Goal: Information Seeking & Learning: Learn about a topic

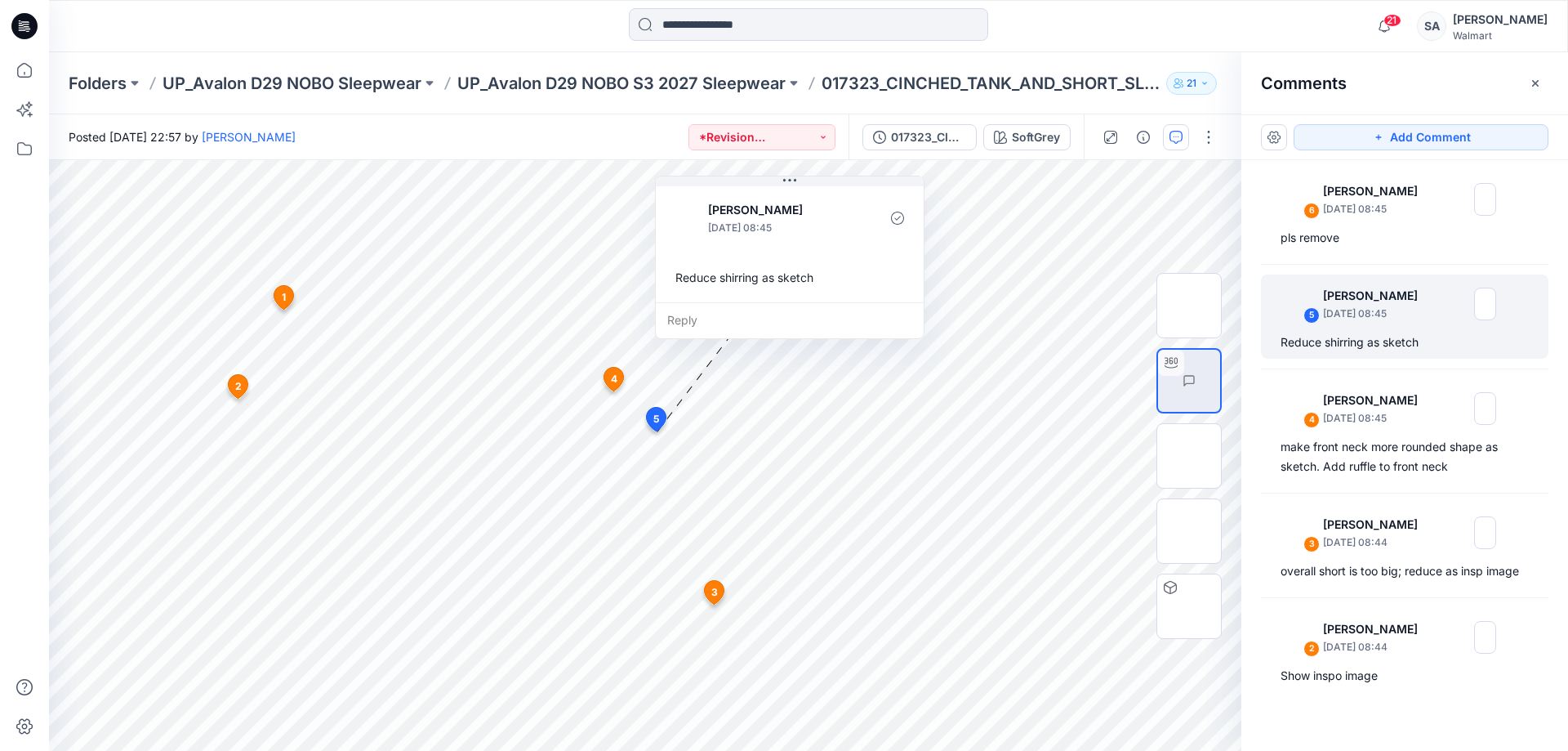
drag, startPoint x: 1298, startPoint y: 38, endPoint x: 1346, endPoint y: 30, distance: 48.7
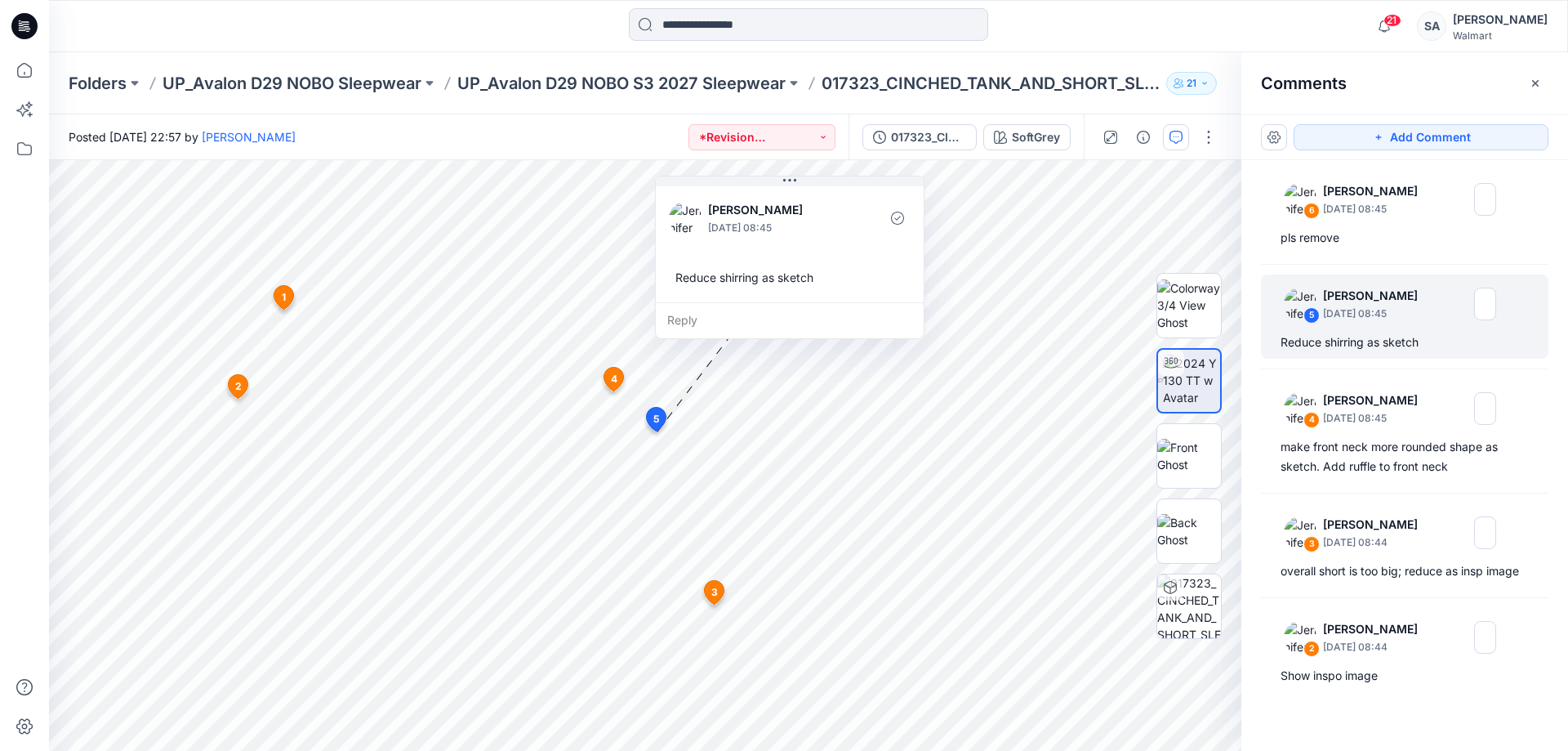
click at [1302, 36] on div "21 Notifications [PERSON_NAME] changed the status of 017330_SATIN_SLEEP_BOXER_S…" at bounding box center [808, 26] width 1519 height 36
click at [27, 25] on icon at bounding box center [25, 24] width 7 height 1
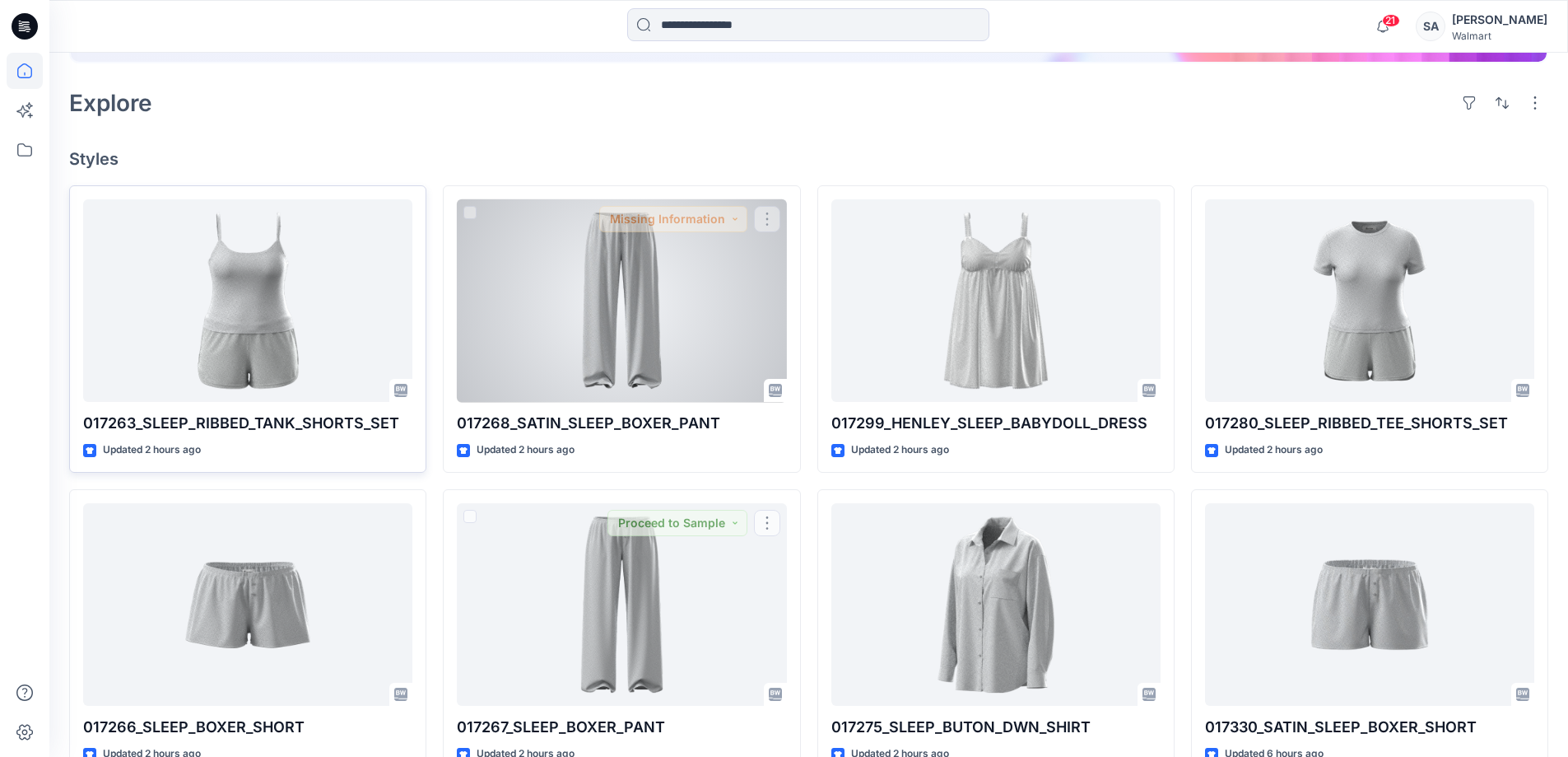
scroll to position [330, 0]
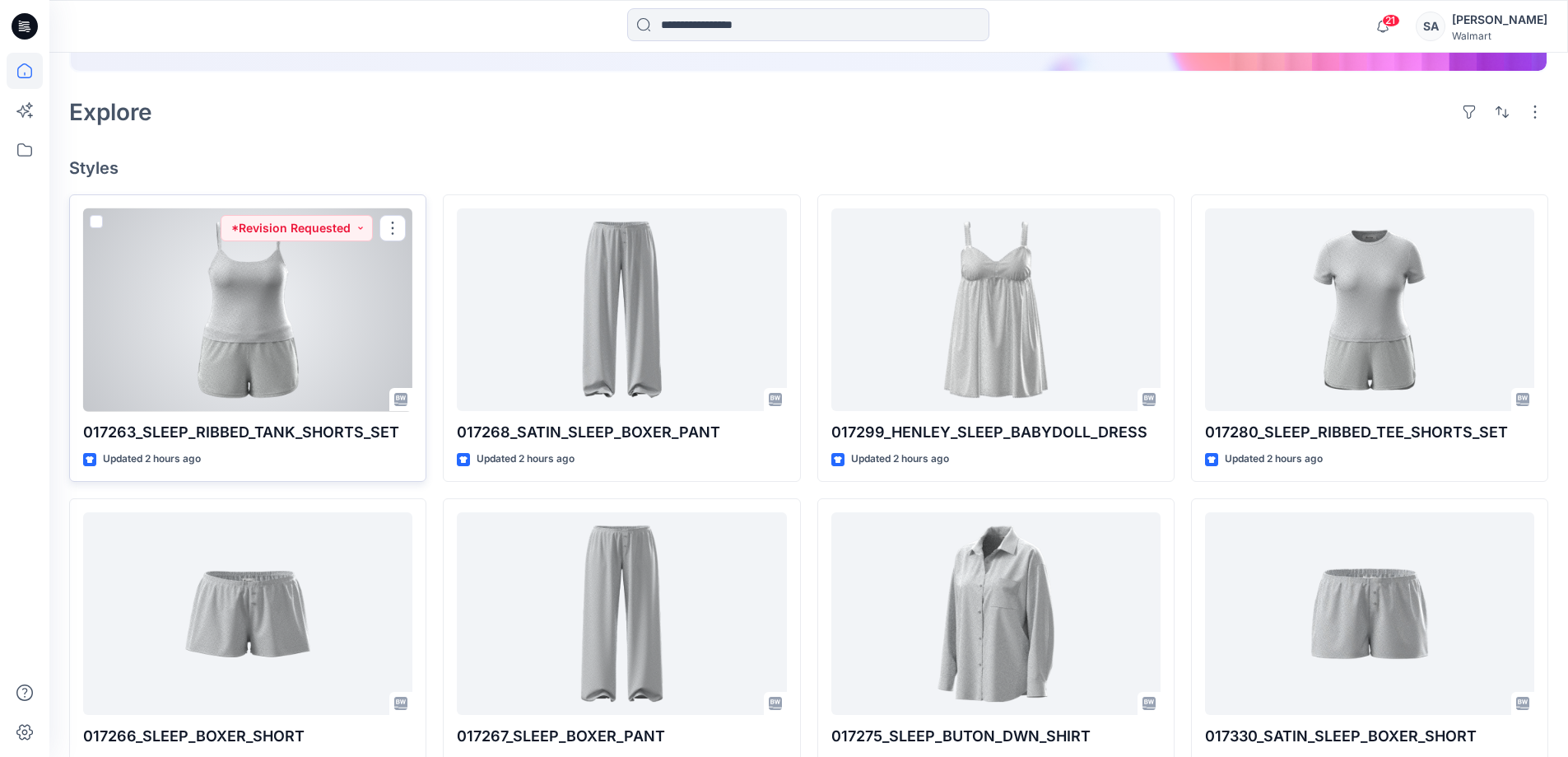
click at [352, 269] on div at bounding box center [247, 310] width 330 height 203
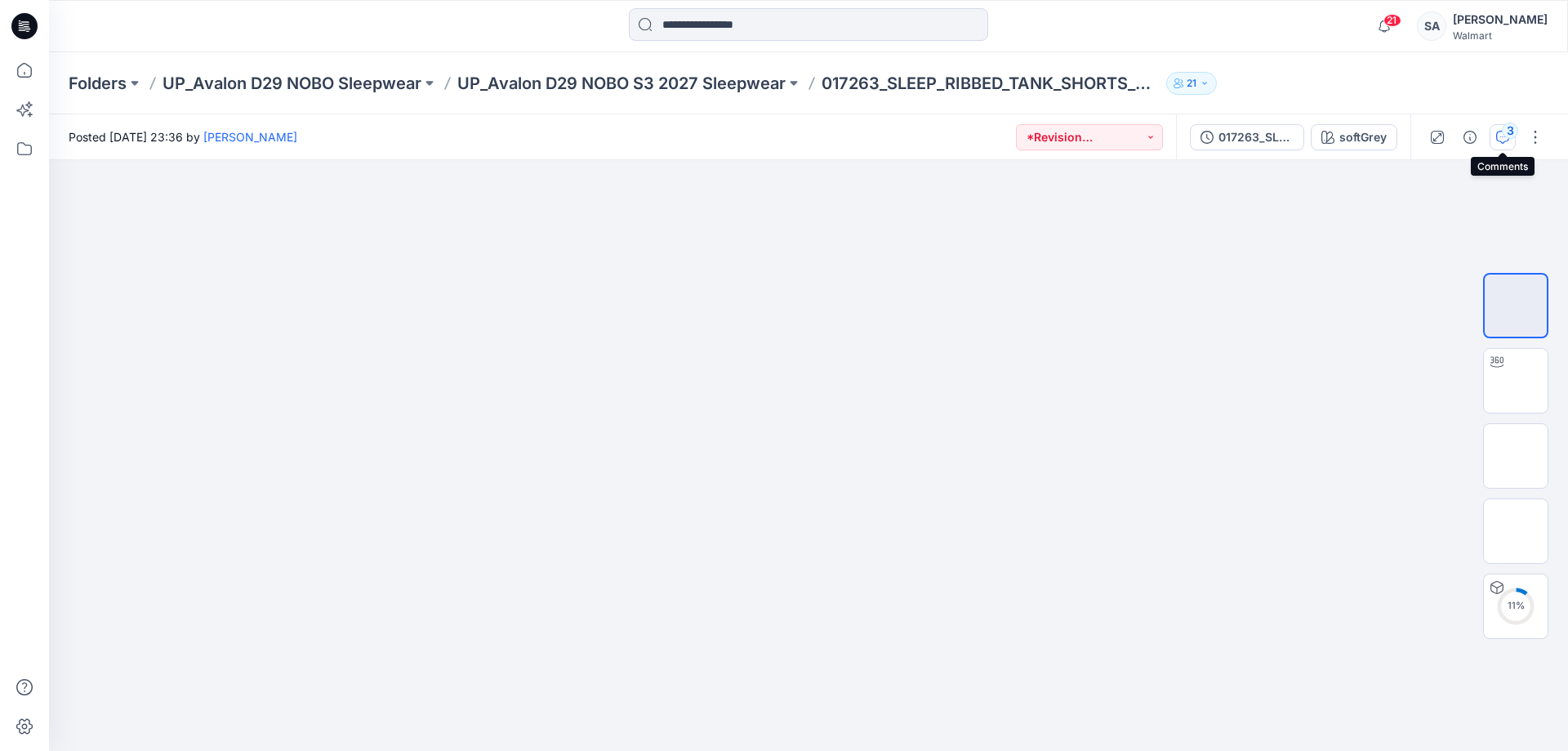
click at [1509, 138] on div "3" at bounding box center [1510, 130] width 17 height 17
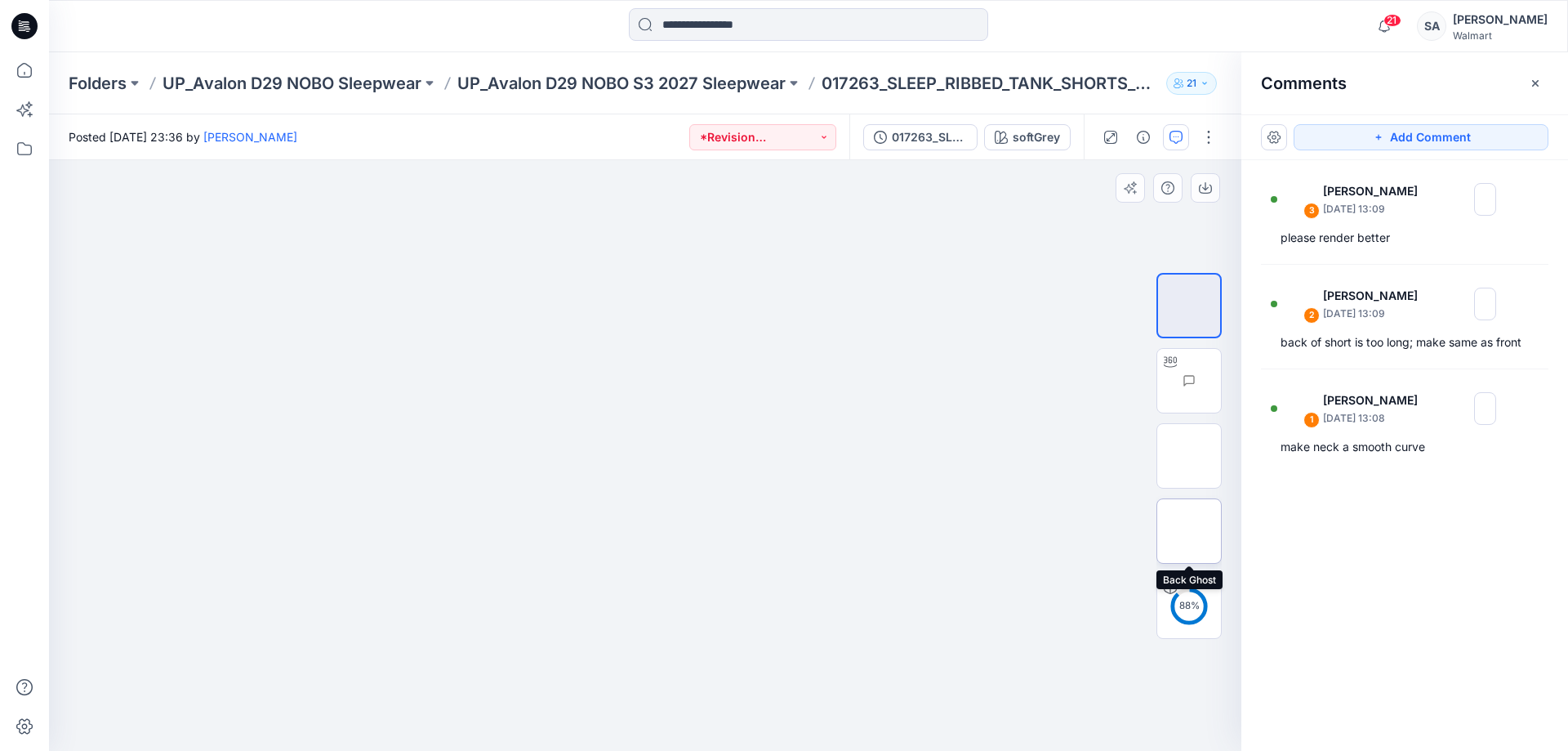
click at [1190, 531] on img at bounding box center [1190, 531] width 0 height 0
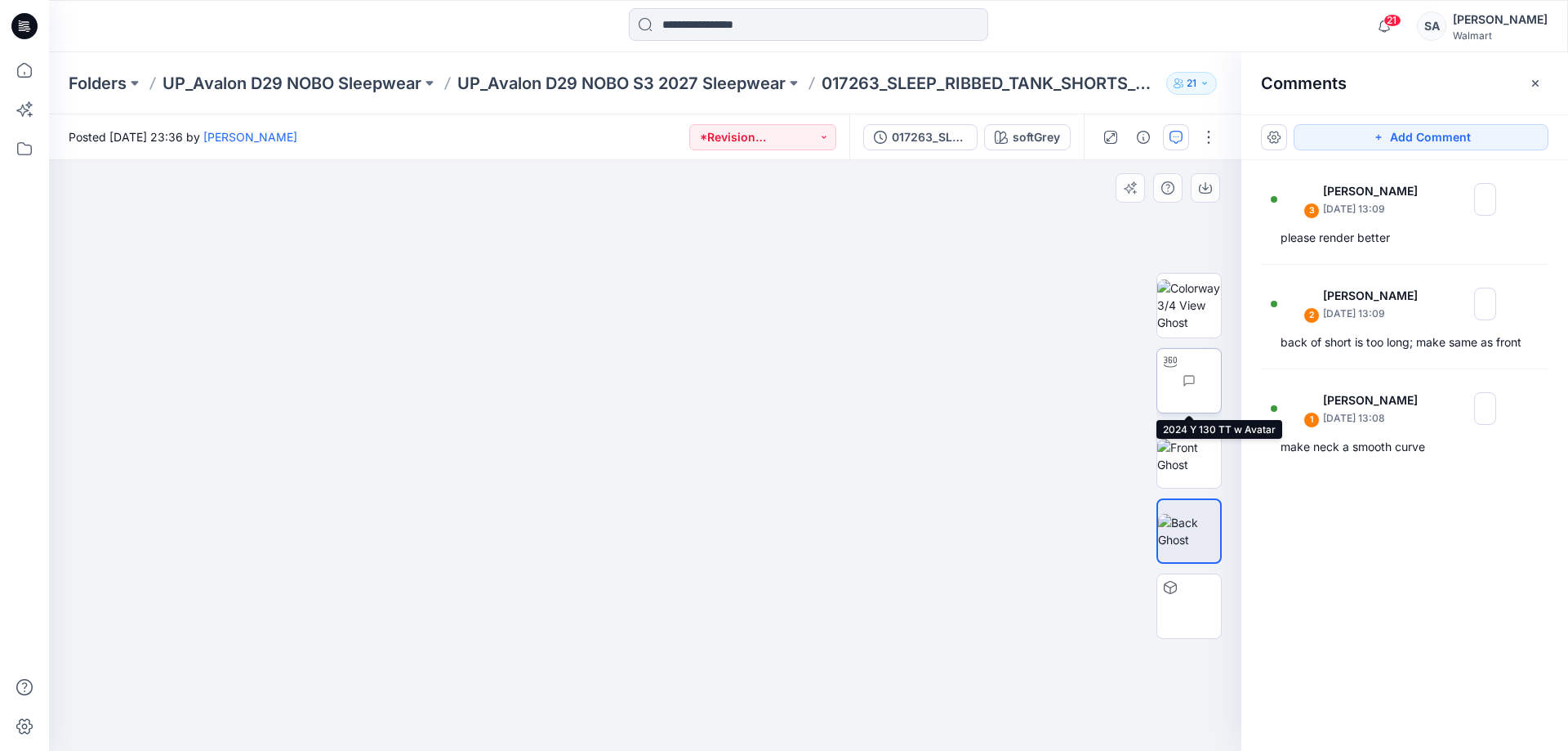
click at [1221, 380] on img at bounding box center [1221, 380] width 0 height 0
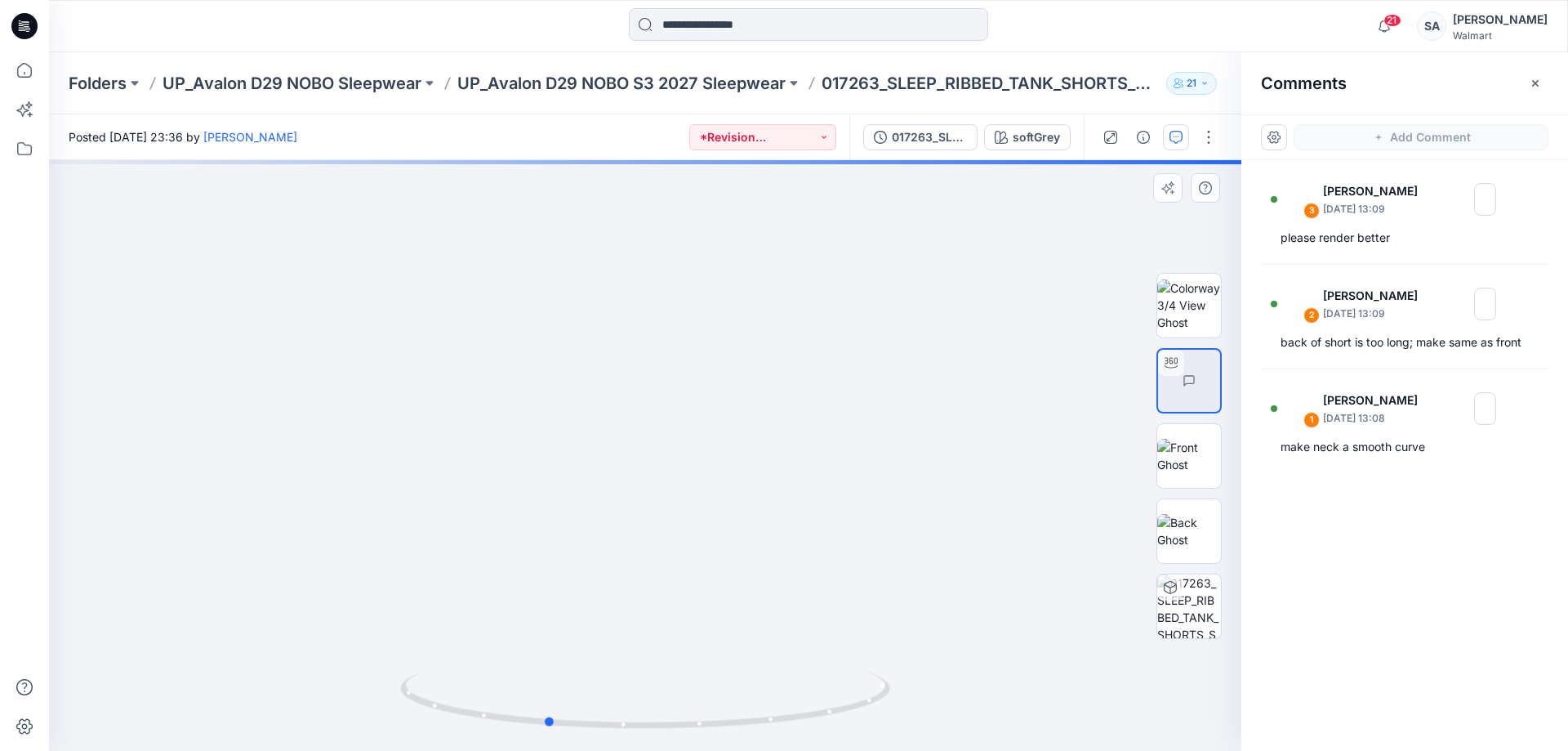
drag, startPoint x: 784, startPoint y: 533, endPoint x: 686, endPoint y: 540, distance: 98.2
click at [686, 540] on div at bounding box center [645, 456] width 1193 height 591
click at [728, 499] on div at bounding box center [645, 456] width 1193 height 591
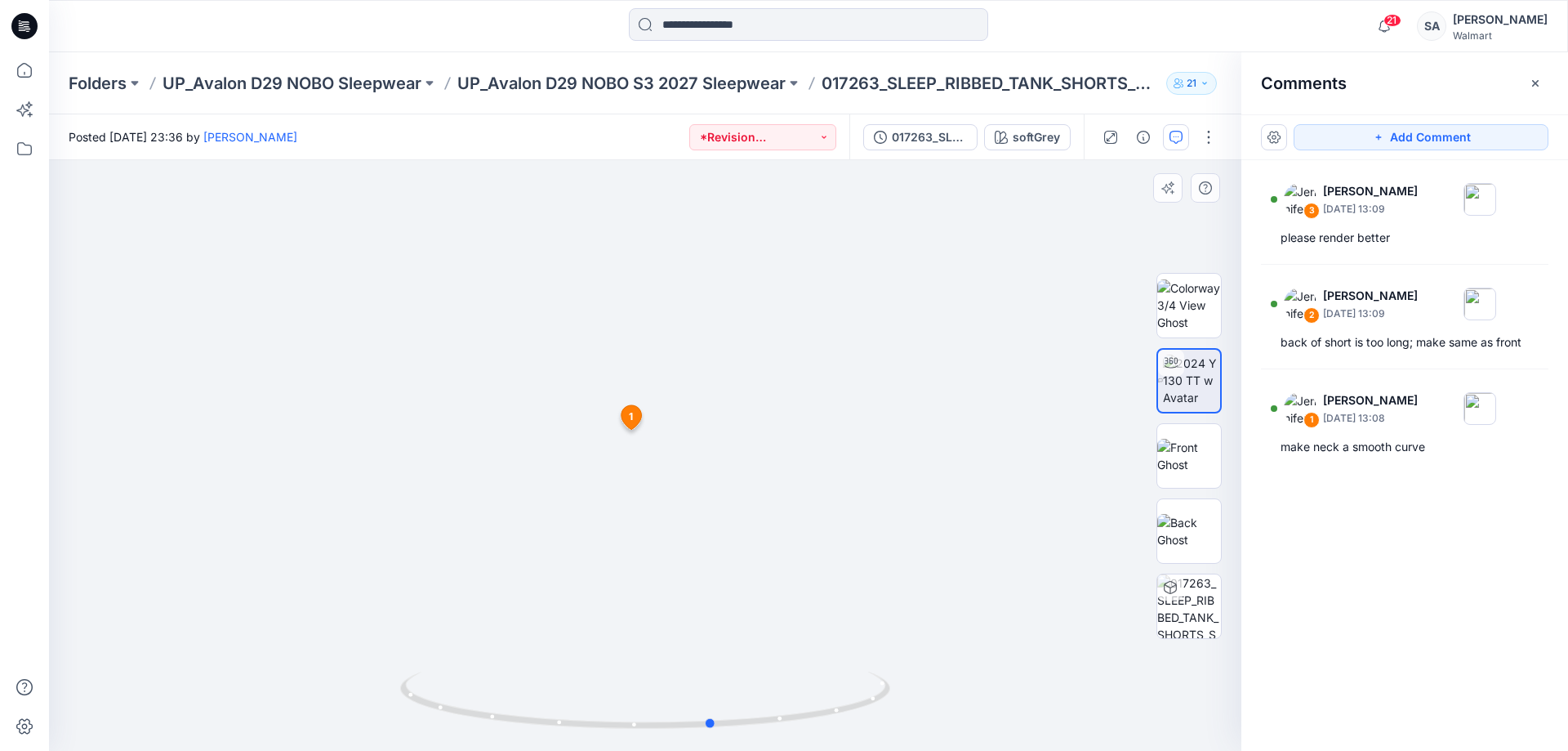
drag, startPoint x: 663, startPoint y: 512, endPoint x: 826, endPoint y: 483, distance: 165.6
click at [833, 479] on div at bounding box center [645, 456] width 1193 height 591
click at [634, 422] on icon at bounding box center [631, 417] width 21 height 25
click at [1195, 464] on img at bounding box center [1189, 456] width 63 height 35
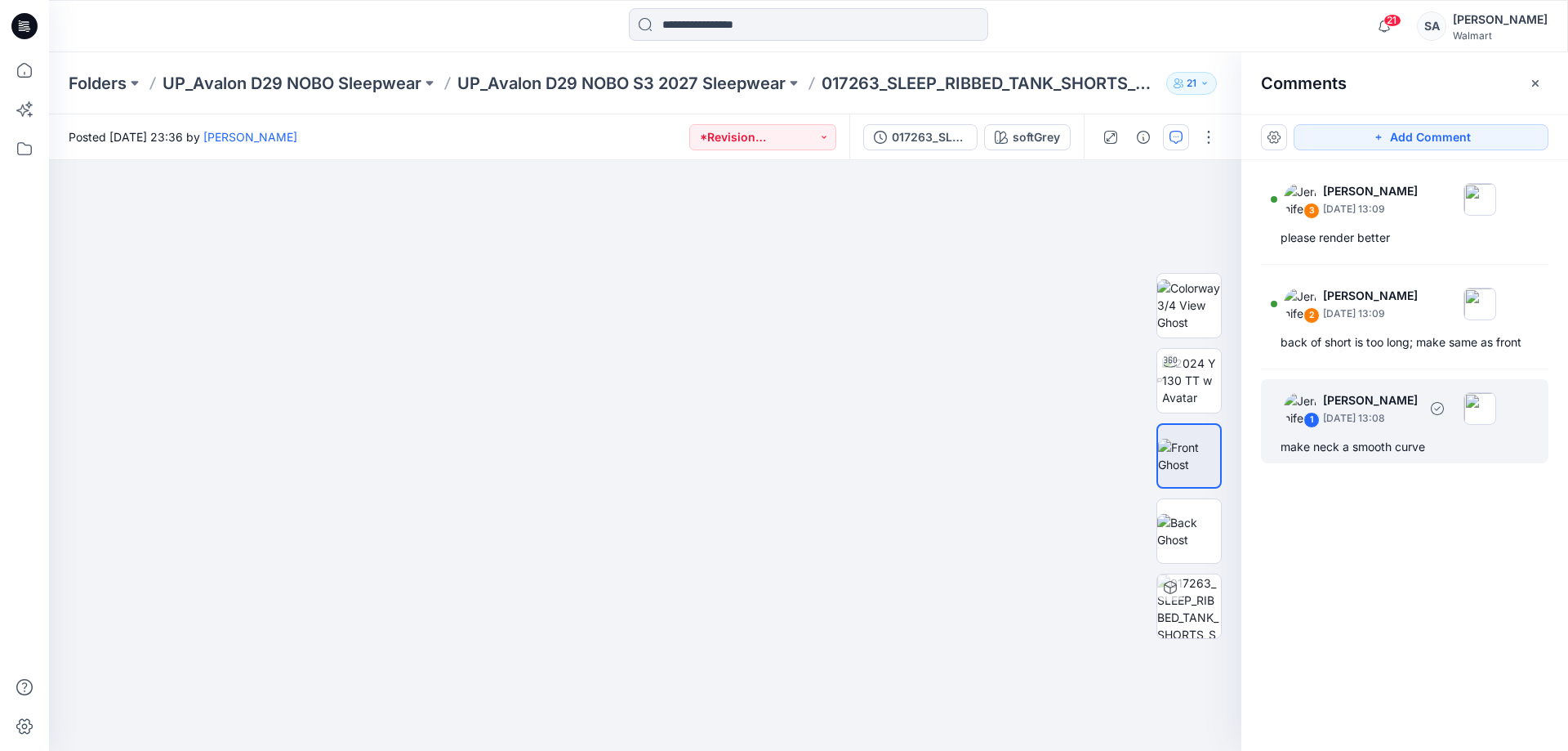
click at [1380, 436] on div "1 [PERSON_NAME] [DATE] 13:08 make neck a smooth curve" at bounding box center [1404, 421] width 288 height 84
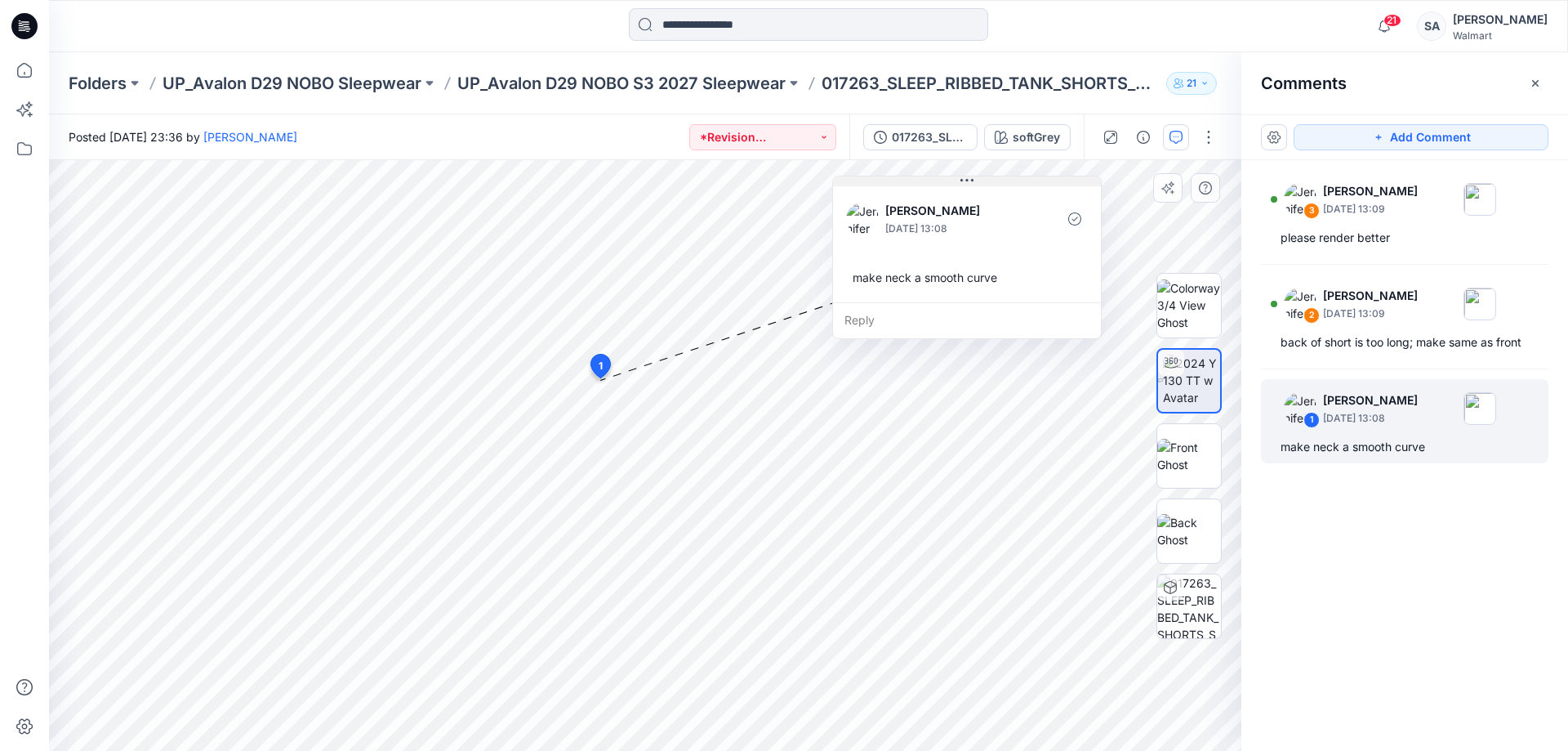
drag, startPoint x: 743, startPoint y: 393, endPoint x: 965, endPoint y: 176, distance: 310.4
click at [965, 176] on icon at bounding box center [966, 180] width 13 height 13
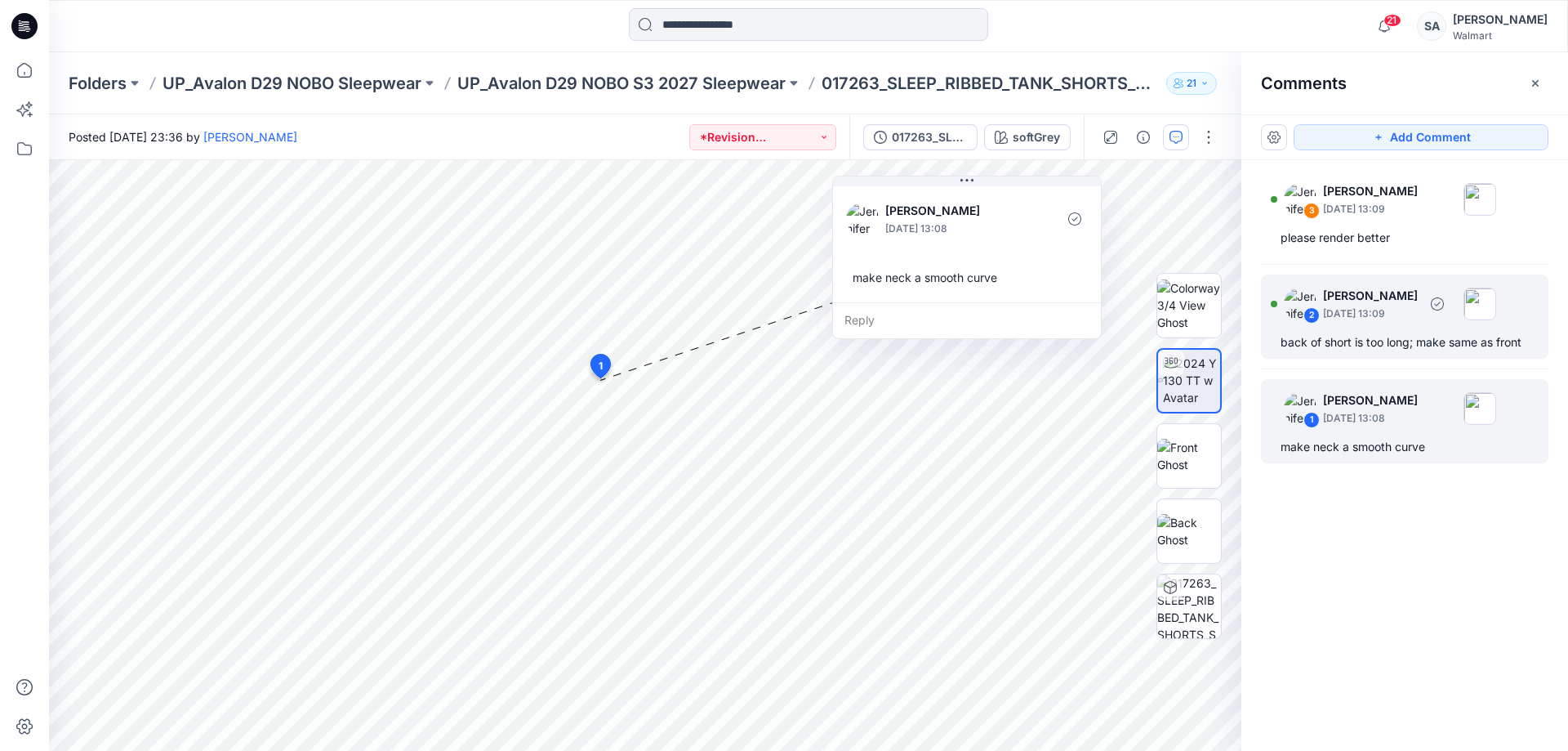
click at [1361, 331] on div "2 [PERSON_NAME] [DATE] 13:09 back of short is too long; make same as front" at bounding box center [1404, 316] width 288 height 84
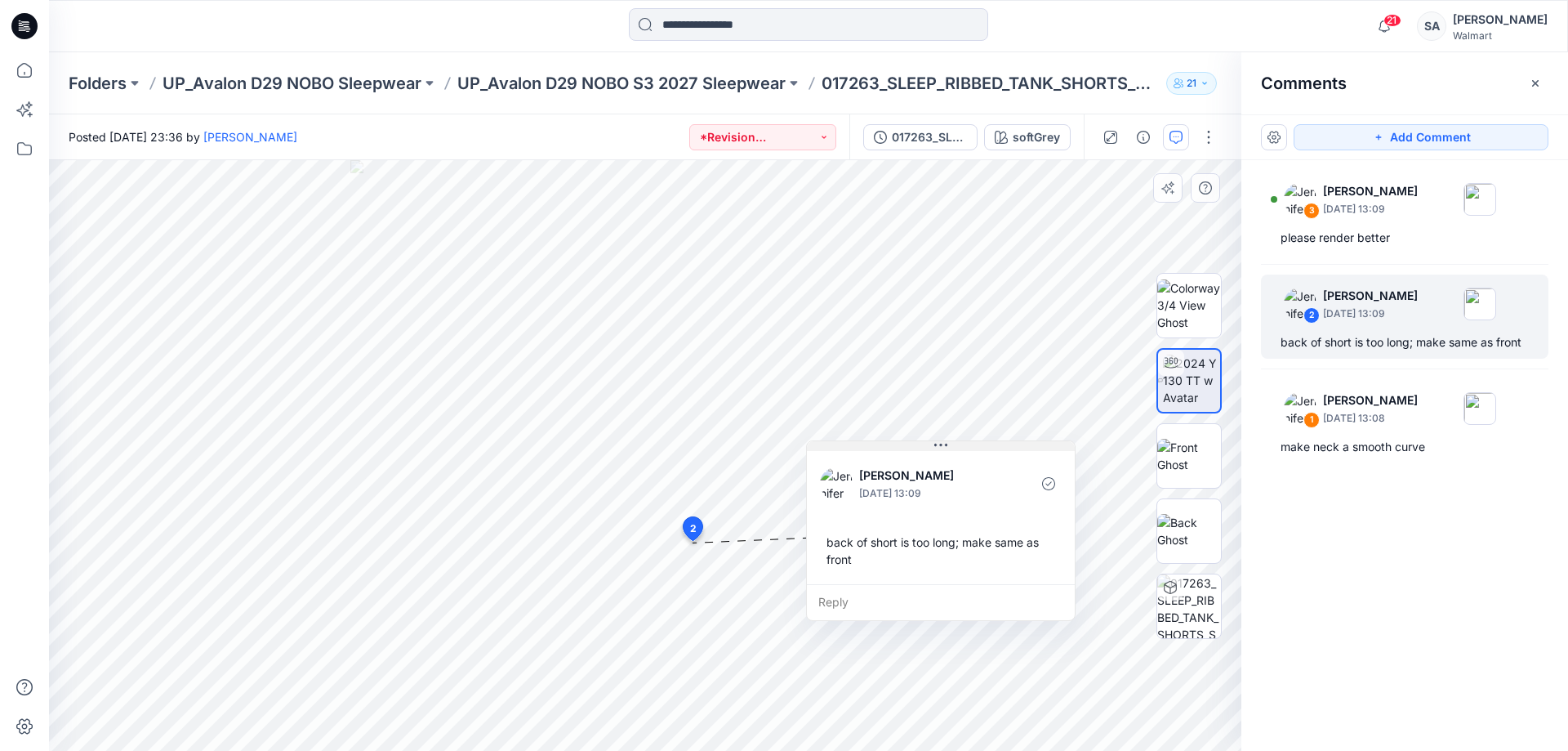
drag, startPoint x: 799, startPoint y: 554, endPoint x: 939, endPoint y: 446, distance: 176.8
click at [939, 446] on icon at bounding box center [941, 445] width 13 height 13
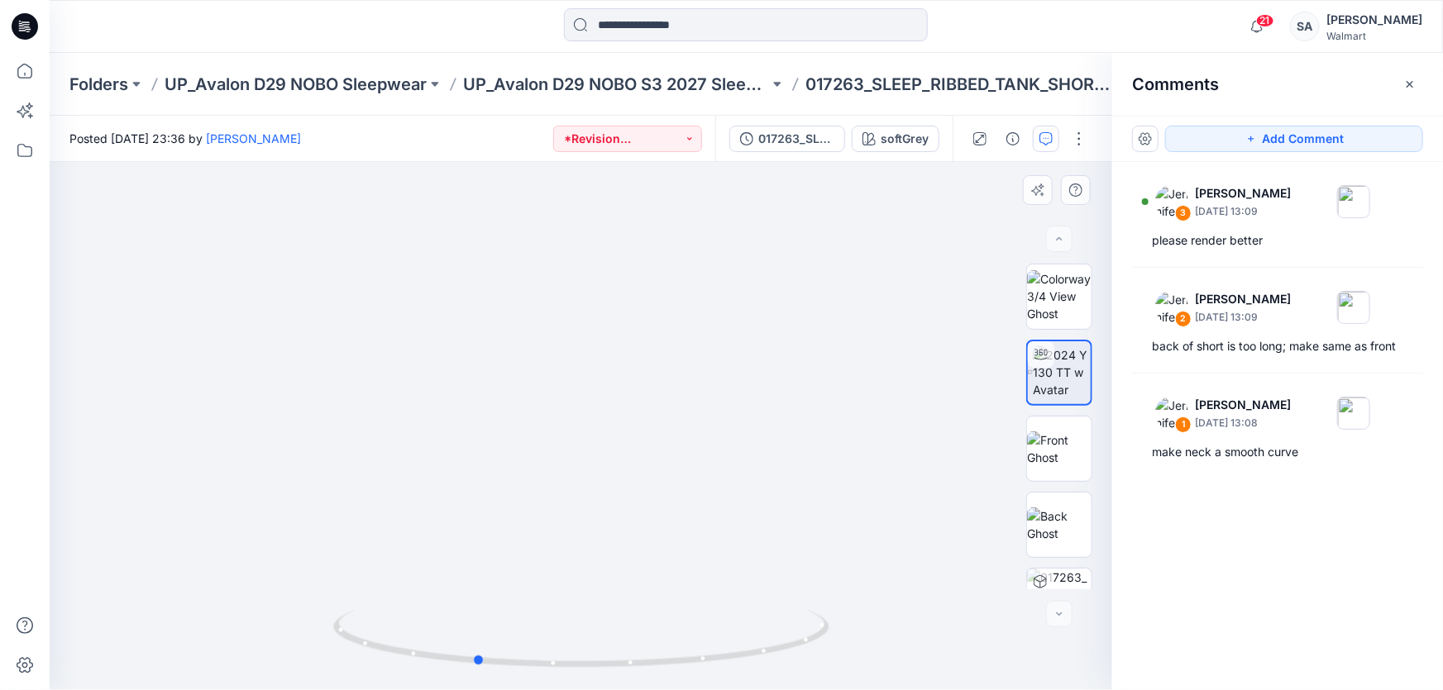
drag, startPoint x: 619, startPoint y: 486, endPoint x: 513, endPoint y: 494, distance: 106.1
click at [513, 494] on div at bounding box center [581, 426] width 1062 height 528
drag, startPoint x: 585, startPoint y: 495, endPoint x: 632, endPoint y: 479, distance: 48.9
click at [632, 479] on div "softGrey Loading... Material Properties Loading... 4 2 [PERSON_NAME] [DATE] 13:…" at bounding box center [581, 426] width 1062 height 528
click at [623, 489] on span "2" at bounding box center [624, 490] width 7 height 15
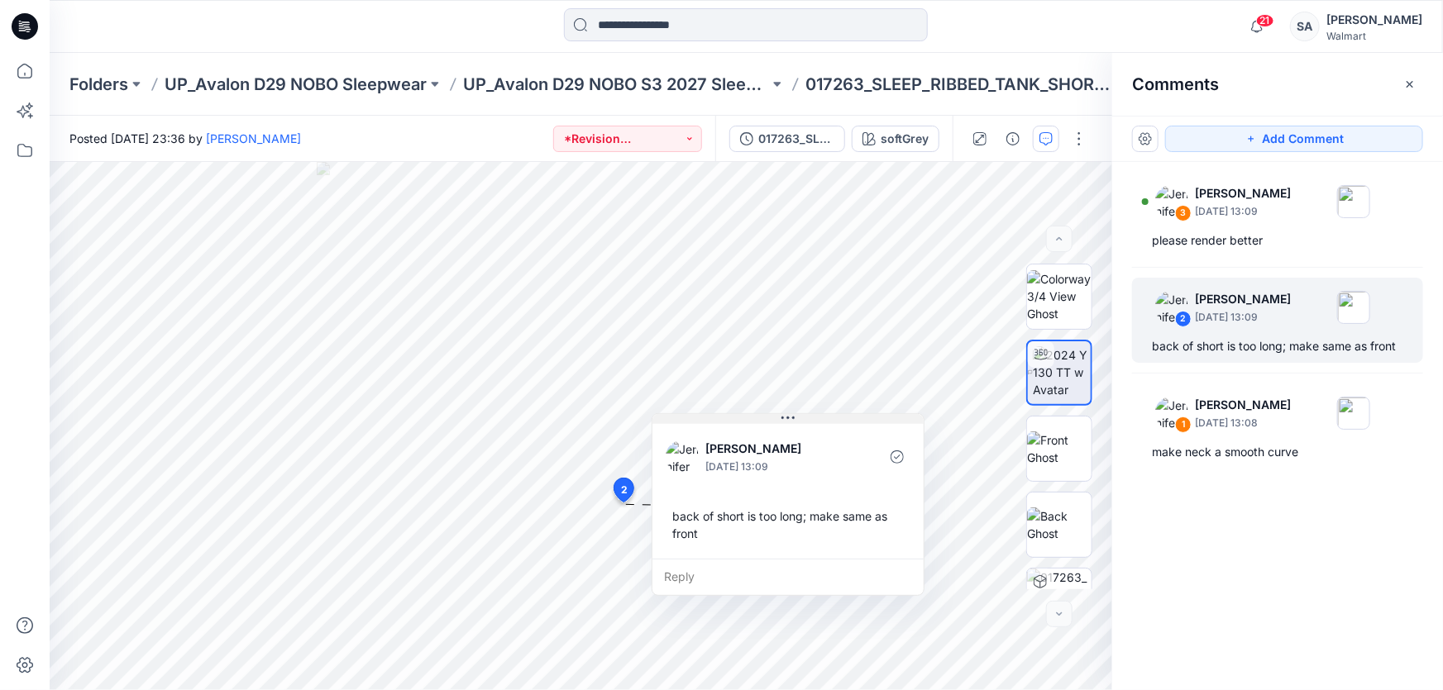
drag, startPoint x: 724, startPoint y: 520, endPoint x: 778, endPoint y: 422, distance: 111.4
click at [778, 422] on button at bounding box center [787, 419] width 271 height 10
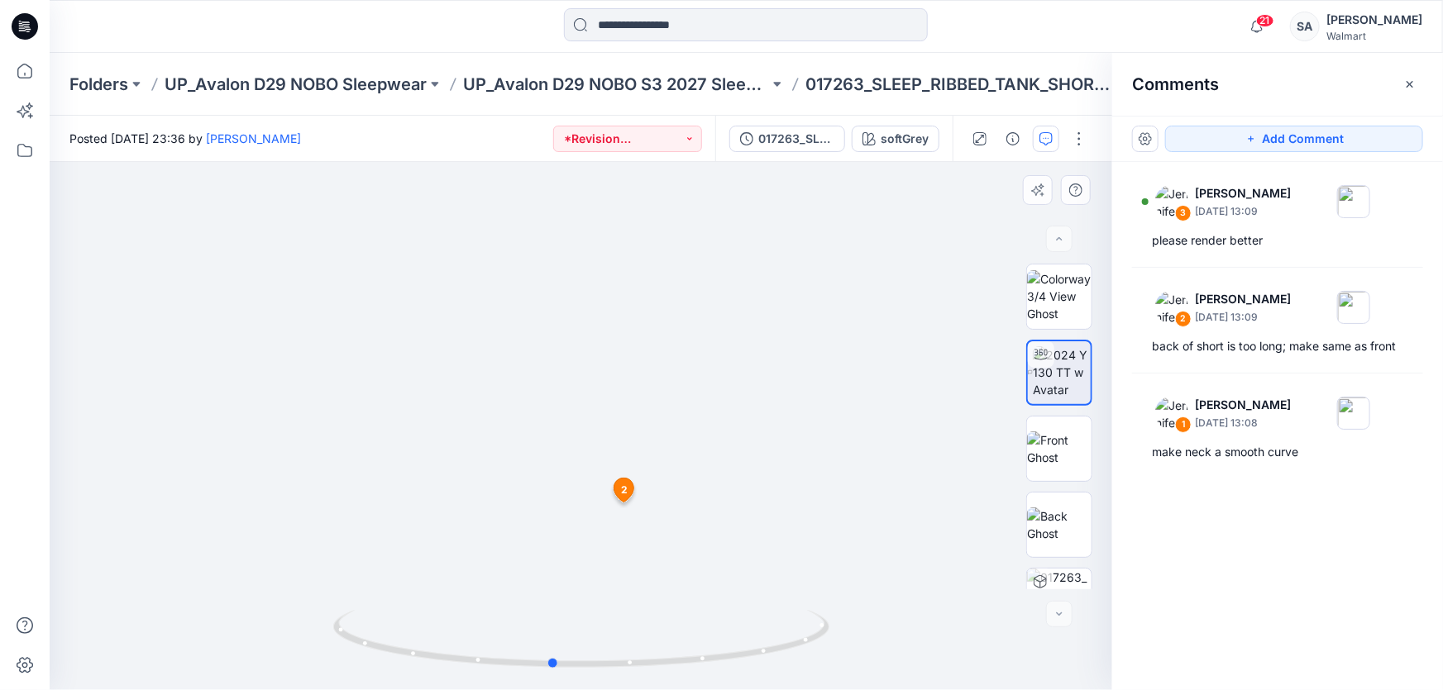
drag, startPoint x: 589, startPoint y: 536, endPoint x: 560, endPoint y: 541, distance: 30.2
click at [560, 541] on div at bounding box center [581, 426] width 1062 height 528
drag, startPoint x: 603, startPoint y: 516, endPoint x: 555, endPoint y: 527, distance: 50.1
click at [555, 527] on div at bounding box center [581, 426] width 1062 height 528
click at [602, 514] on div at bounding box center [581, 426] width 1062 height 528
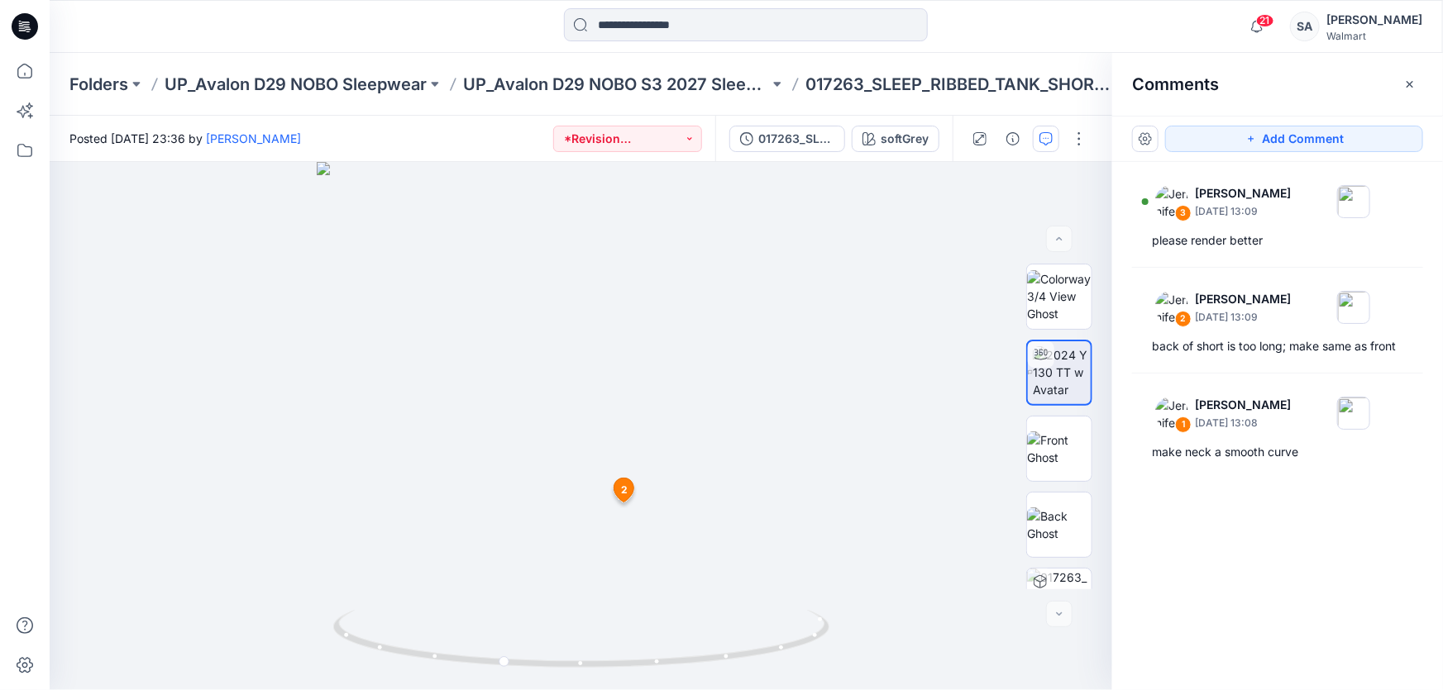
click at [627, 491] on icon at bounding box center [624, 491] width 20 height 24
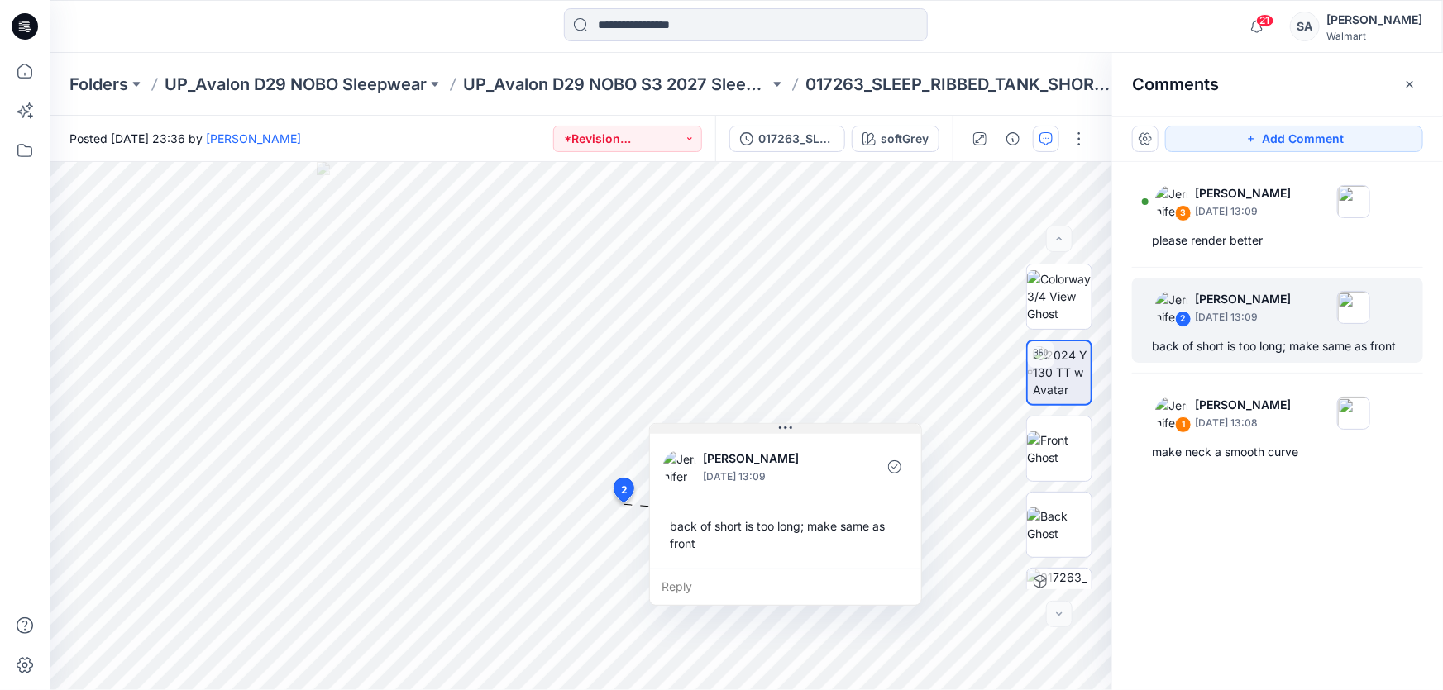
drag, startPoint x: 728, startPoint y: 516, endPoint x: 780, endPoint y: 428, distance: 101.5
click at [780, 428] on icon at bounding box center [785, 428] width 13 height 2
